Goal: Task Accomplishment & Management: Manage account settings

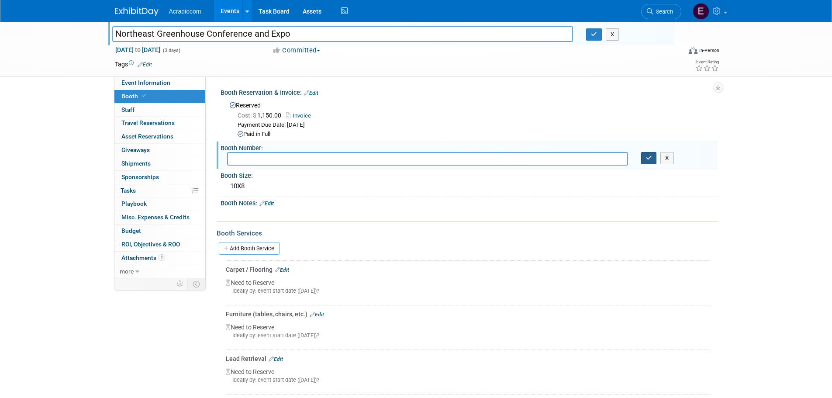
click at [646, 157] on icon "button" at bounding box center [649, 158] width 6 height 6
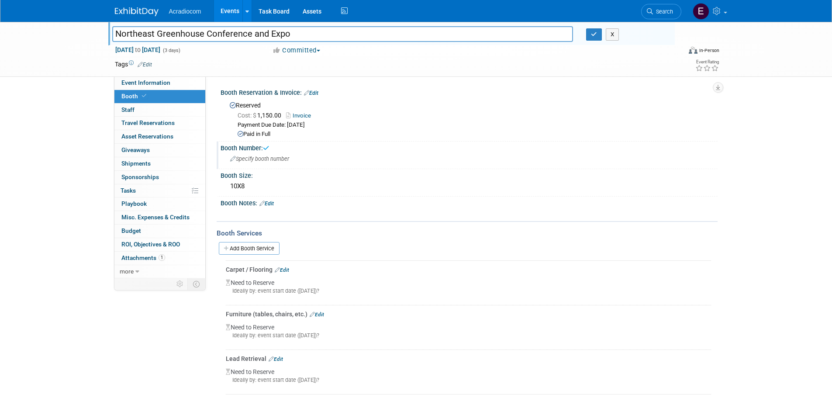
click at [135, 16] on img at bounding box center [137, 11] width 44 height 9
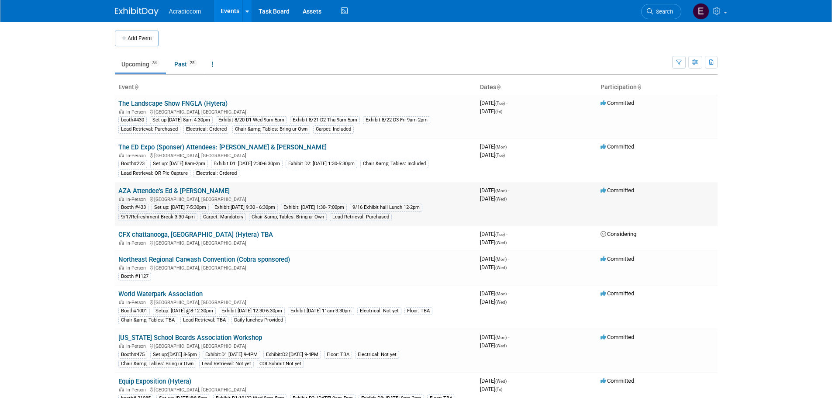
click at [188, 190] on link "AZA Attendee's Ed & [PERSON_NAME]" at bounding box center [173, 191] width 111 height 8
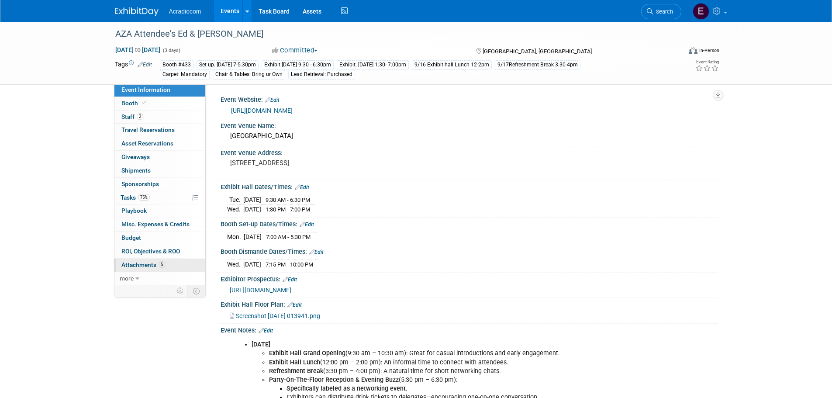
click at [156, 263] on span "Attachments 5" at bounding box center [143, 264] width 44 height 7
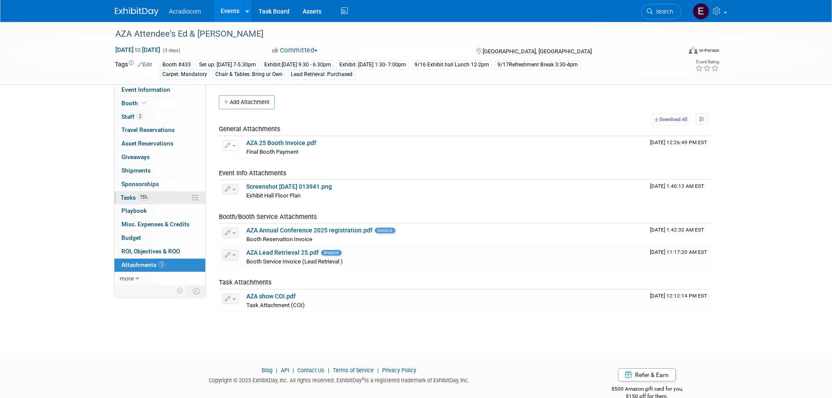
click at [149, 199] on span "75%" at bounding box center [144, 197] width 12 height 7
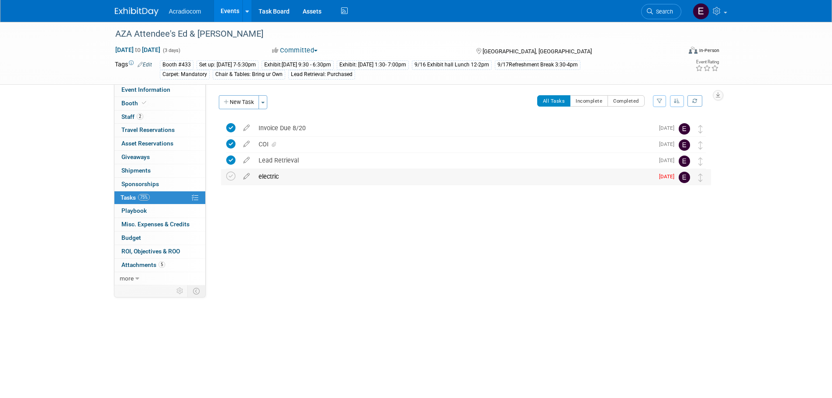
click at [612, 180] on div "electric" at bounding box center [454, 176] width 400 height 15
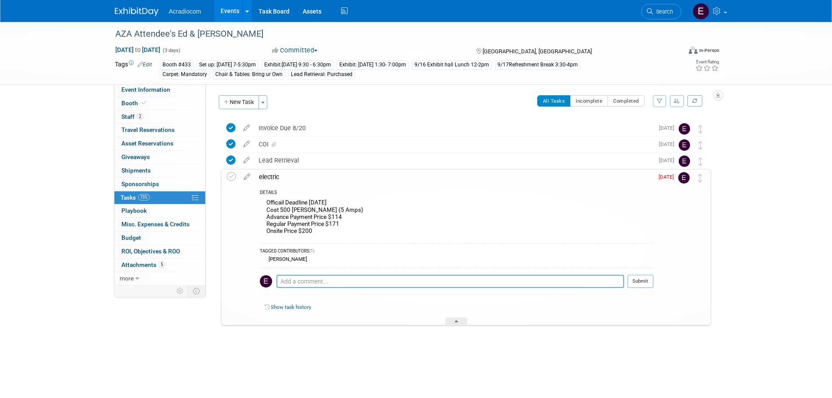
drag, startPoint x: 675, startPoint y: 174, endPoint x: 662, endPoint y: 177, distance: 12.9
click at [675, 174] on span "Aug 20" at bounding box center [669, 177] width 20 height 6
click at [662, 177] on span "Aug 20" at bounding box center [669, 177] width 20 height 6
click at [249, 176] on icon at bounding box center [246, 174] width 15 height 11
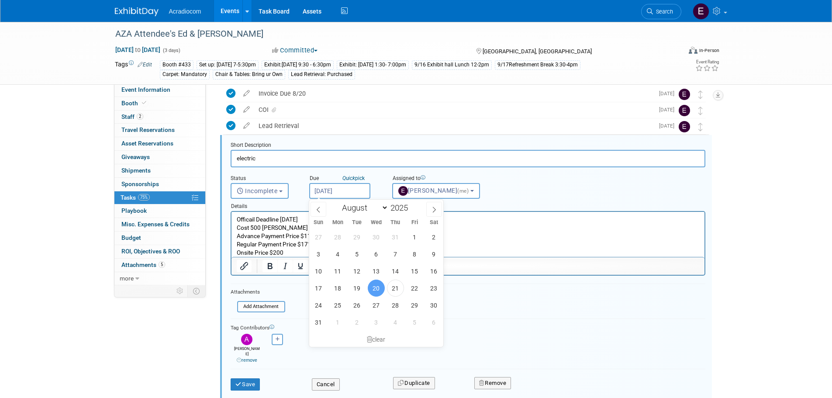
click at [342, 190] on input "Aug 20, 2025" at bounding box center [339, 191] width 61 height 16
click at [340, 305] on span "25" at bounding box center [337, 305] width 17 height 17
type input "Aug 25, 2025"
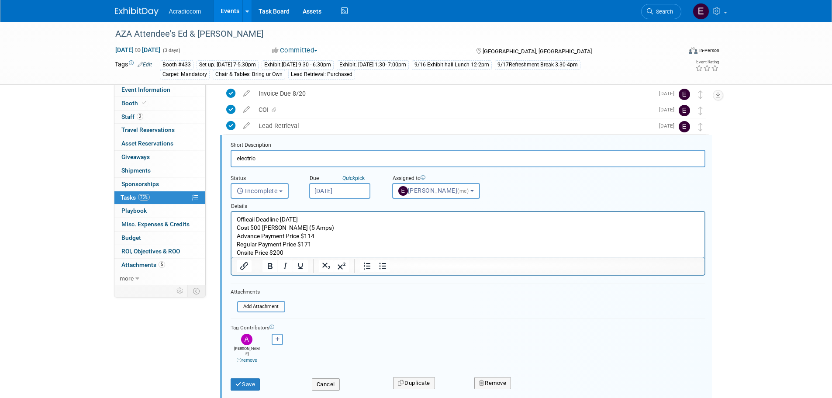
scroll to position [87, 0]
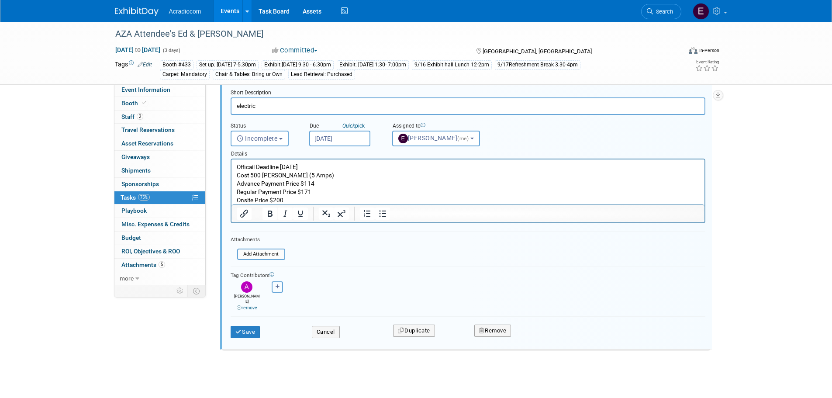
click at [273, 285] on button "button" at bounding box center [277, 286] width 11 height 11
select select
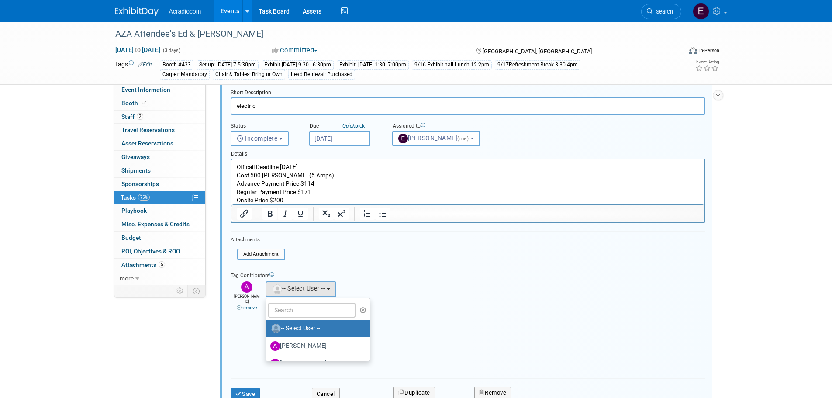
click at [296, 336] on link "-- Select User --" at bounding box center [318, 328] width 104 height 17
click at [296, 344] on label "[PERSON_NAME]" at bounding box center [315, 346] width 91 height 14
click at [267, 344] on input "[PERSON_NAME]" at bounding box center [265, 345] width 6 height 6
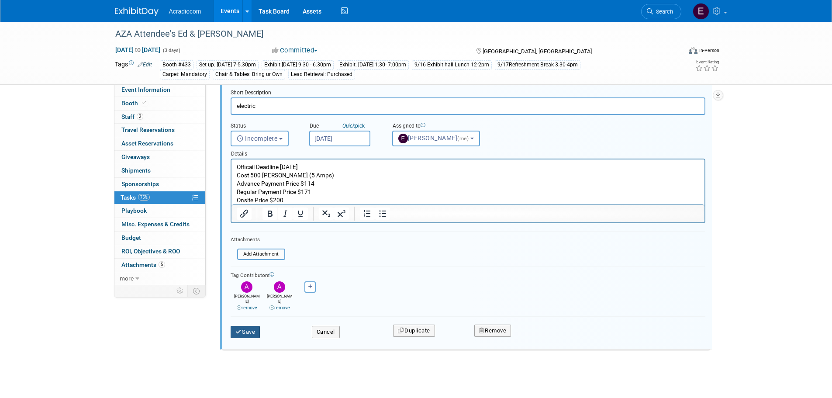
click at [250, 326] on button "Save" at bounding box center [246, 332] width 30 height 12
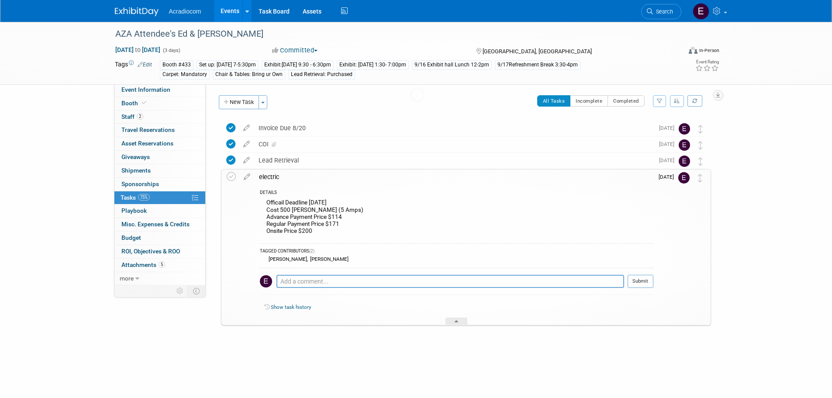
scroll to position [0, 0]
click at [131, 2] on div at bounding box center [142, 8] width 54 height 16
click at [128, 7] on link at bounding box center [142, 7] width 54 height 7
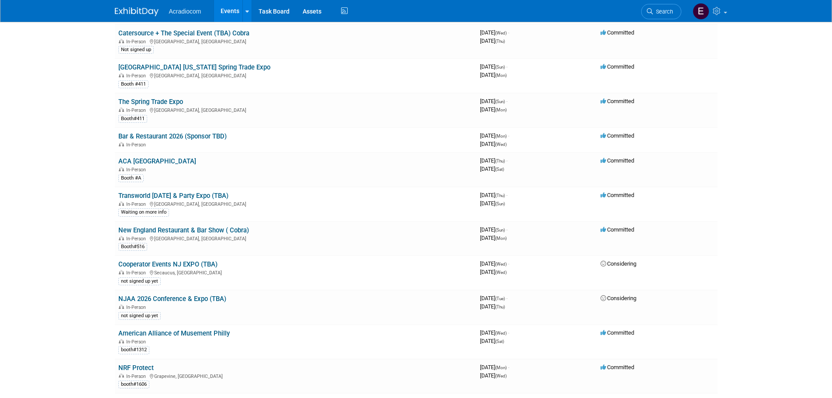
scroll to position [961, 0]
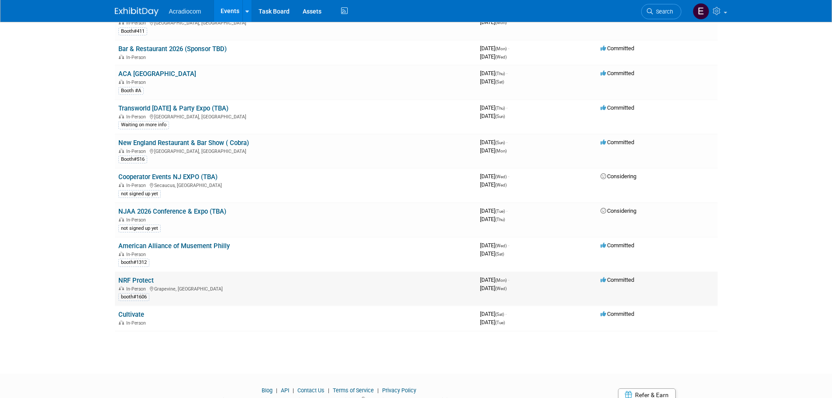
click at [139, 280] on link "NRF Protect" at bounding box center [135, 281] width 35 height 8
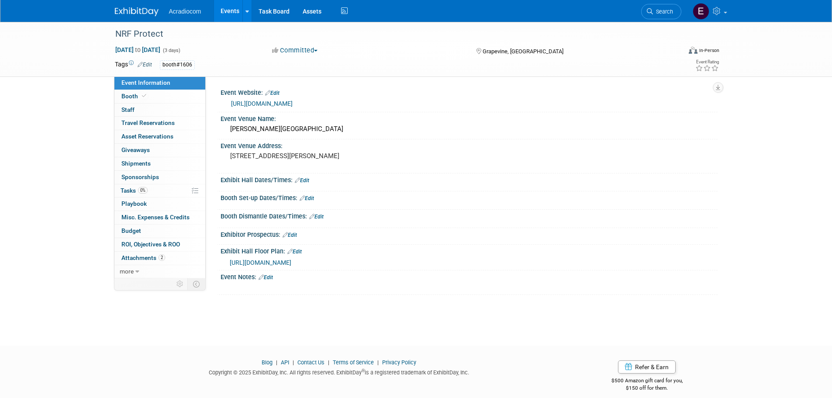
click at [272, 103] on link "[URL][DOMAIN_NAME]" at bounding box center [262, 103] width 62 height 7
click at [174, 96] on link "Booth" at bounding box center [159, 96] width 91 height 13
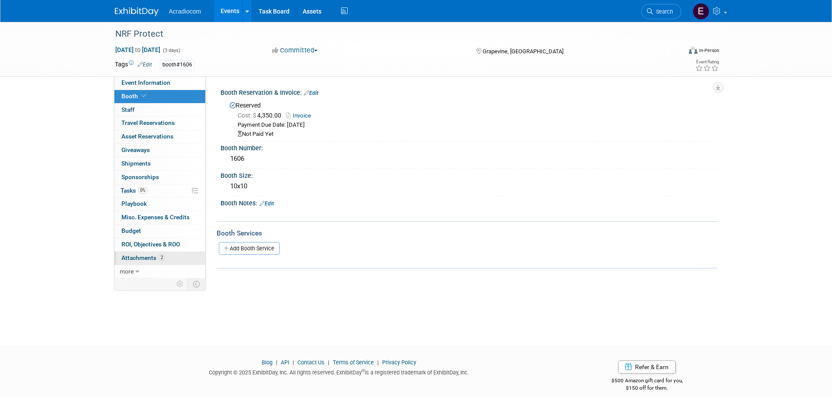
click at [169, 259] on link "2 Attachments 2" at bounding box center [159, 258] width 91 height 13
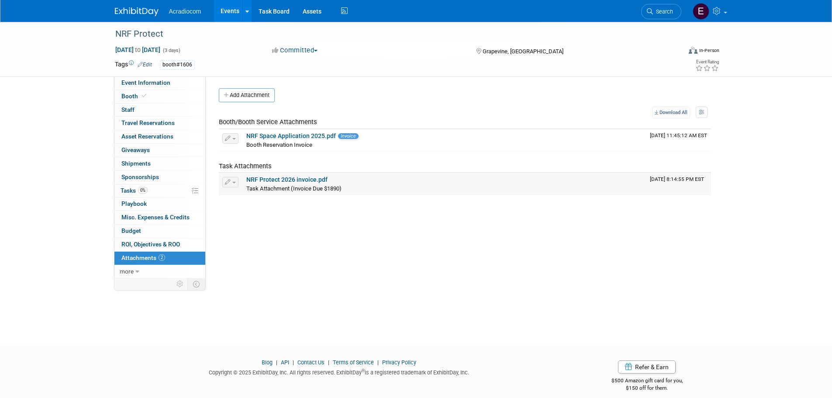
click at [431, 187] on div "Task Attachment (Invoice Due $1890)" at bounding box center [444, 188] width 397 height 9
